Goal: Check status: Check status

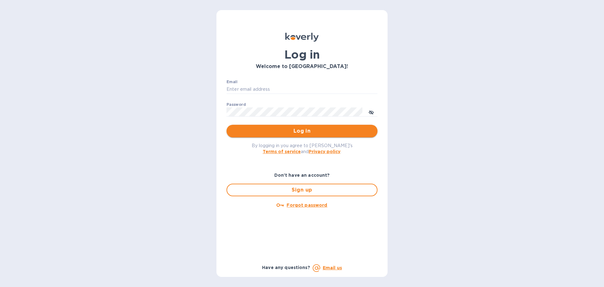
type input "syim@ulogusa.com"
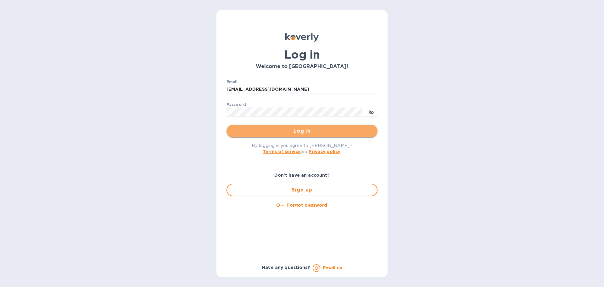
click at [252, 132] on span "Log in" at bounding box center [302, 131] width 141 height 8
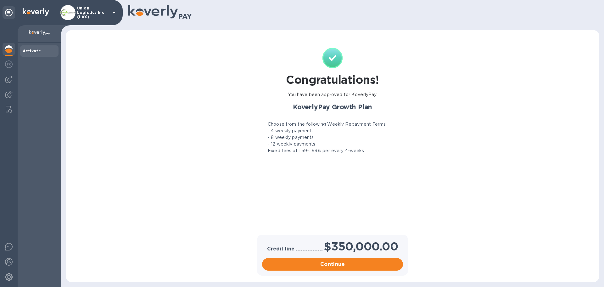
click at [91, 16] on p "Union Logistics Inc (LAX)" at bounding box center [92, 12] width 31 height 13
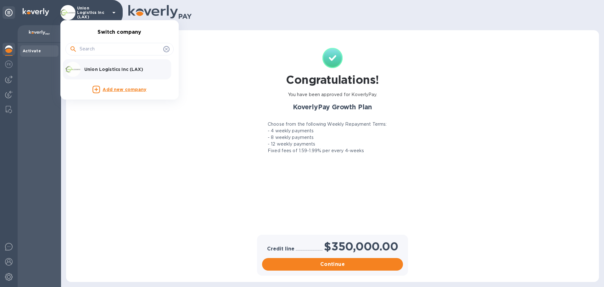
click at [88, 69] on p "Union Logistics Inc (LAX)" at bounding box center [123, 69] width 79 height 6
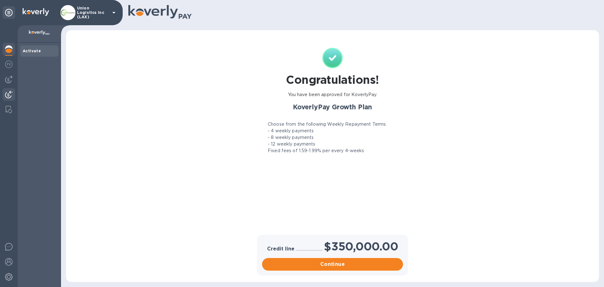
click at [3, 95] on div at bounding box center [9, 95] width 13 height 14
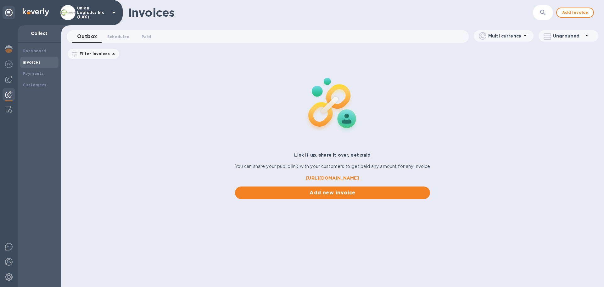
click at [15, 92] on div at bounding box center [9, 95] width 13 height 14
click at [31, 77] on div "Payments" at bounding box center [39, 73] width 38 height 11
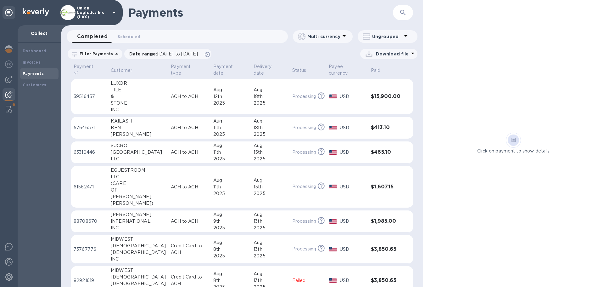
click at [171, 103] on td "ACH to ACH" at bounding box center [189, 96] width 42 height 35
